Goal: Information Seeking & Learning: Stay updated

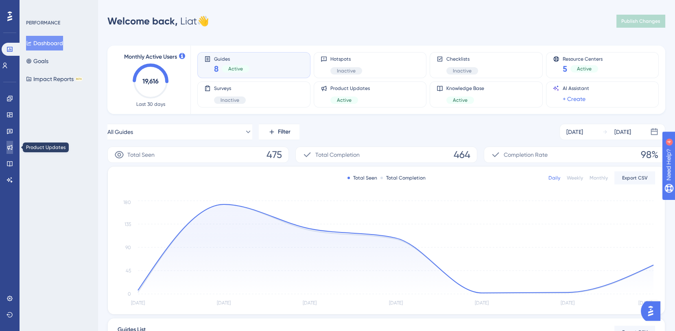
click at [10, 144] on icon at bounding box center [10, 147] width 7 height 7
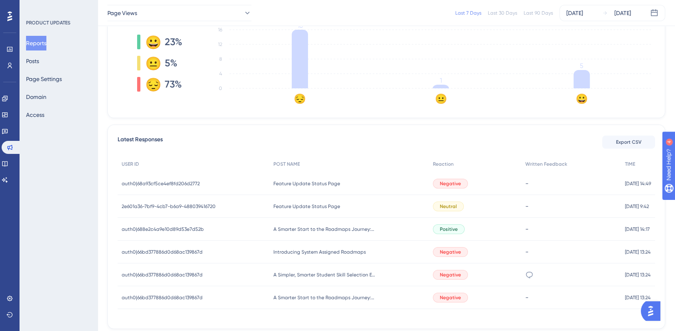
scroll to position [250, 0]
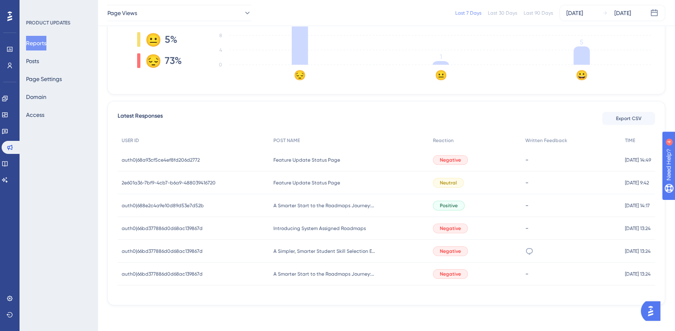
click at [378, 158] on div "Feature Update Status Page Feature Update Status Page" at bounding box center [348, 159] width 159 height 23
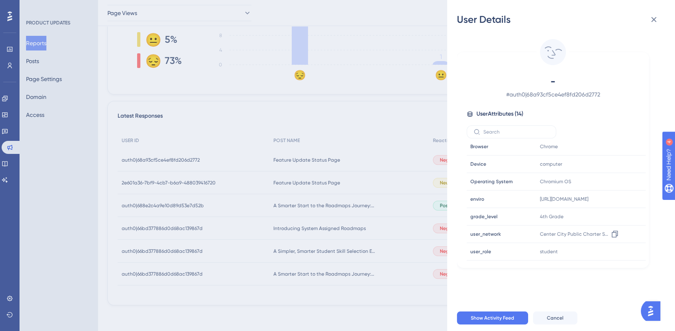
scroll to position [111, 0]
click at [654, 18] on icon at bounding box center [653, 19] width 5 height 5
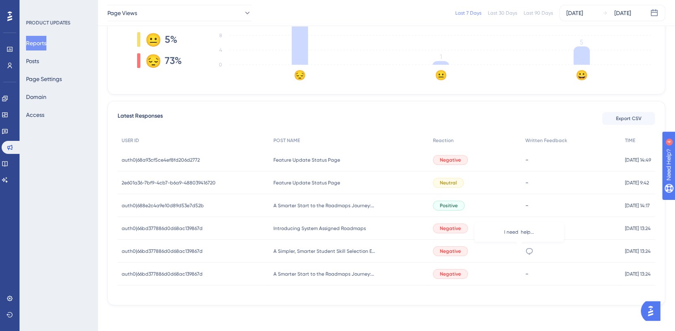
click at [525, 251] on icon at bounding box center [529, 251] width 8 height 8
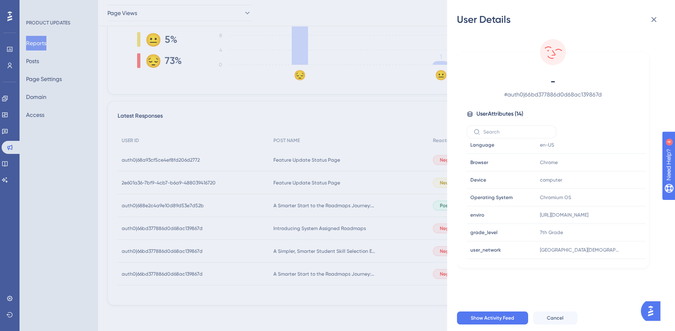
scroll to position [122, 0]
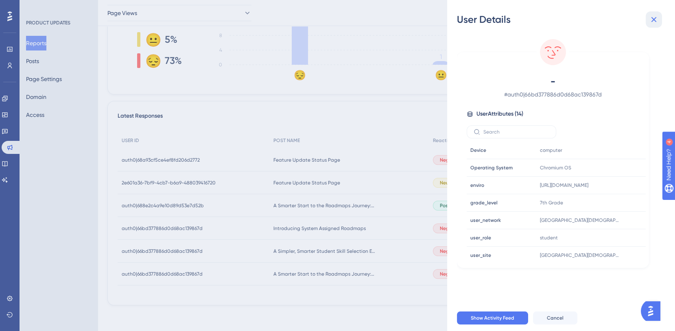
click at [652, 17] on icon at bounding box center [654, 20] width 10 height 10
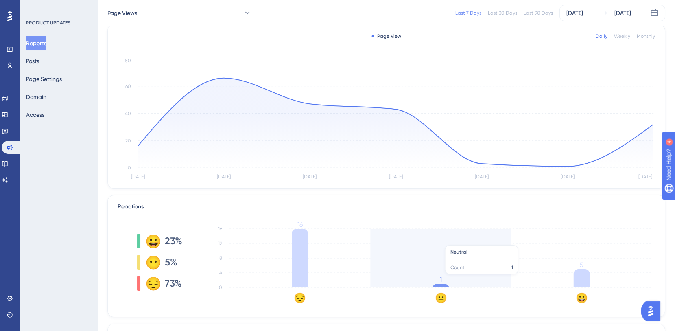
scroll to position [0, 0]
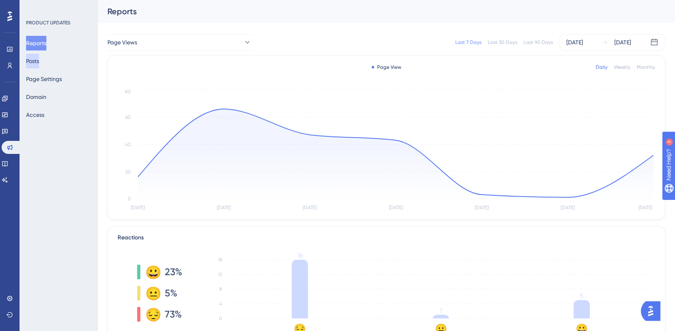
click at [39, 58] on button "Posts" at bounding box center [32, 61] width 13 height 15
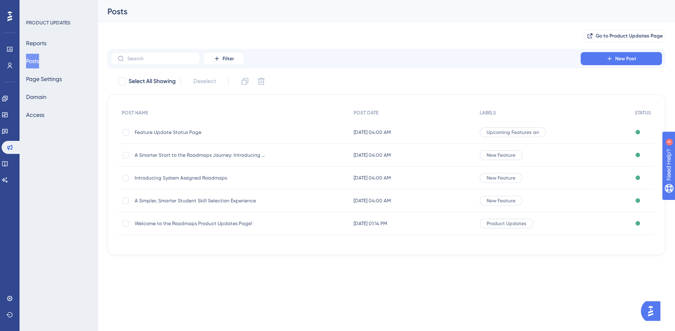
click at [178, 133] on span "Feature Update Status Page" at bounding box center [200, 132] width 130 height 7
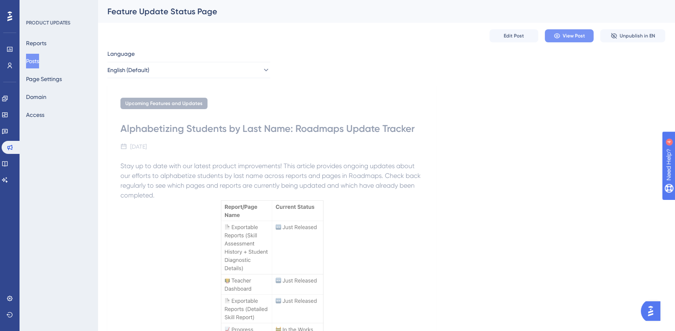
click at [567, 36] on span "View Post" at bounding box center [573, 36] width 22 height 7
click at [311, 66] on div "Language English (Default) Upcoming Features and Updates Alphabetizing Students…" at bounding box center [386, 270] width 558 height 442
click at [564, 36] on span "View Post" at bounding box center [573, 36] width 22 height 7
